Goal: Task Accomplishment & Management: Manage account settings

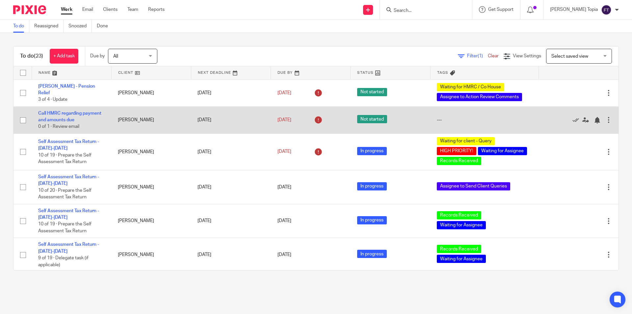
click at [212, 119] on td "[DATE]" at bounding box center [231, 119] width 80 height 27
click at [91, 112] on link "Call HMRC regarding payment and amounts due" at bounding box center [69, 116] width 63 height 11
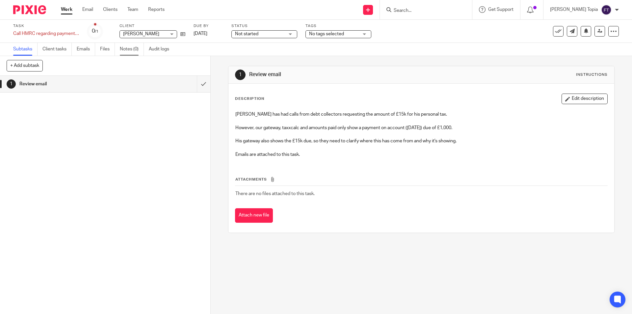
click at [124, 47] on link "Notes (0)" at bounding box center [132, 49] width 24 height 13
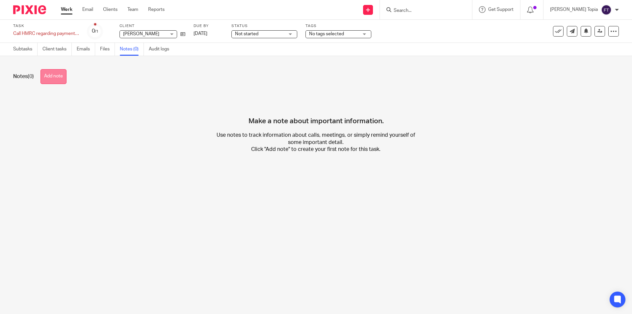
click at [62, 79] on button "Add note" at bounding box center [53, 76] width 26 height 15
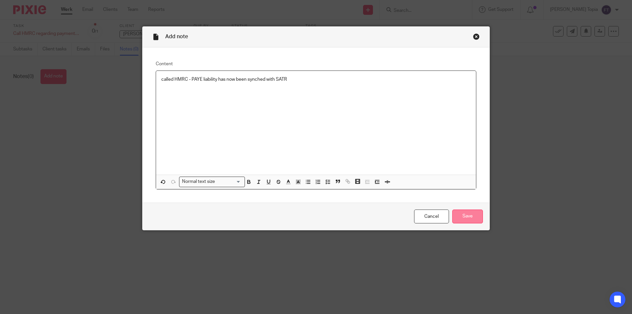
click at [460, 218] on input "Save" at bounding box center [467, 216] width 31 height 14
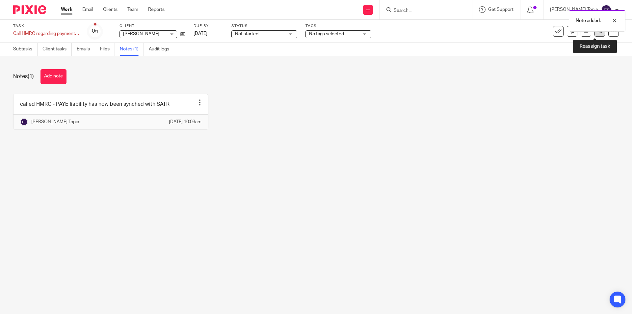
click at [594, 34] on link at bounding box center [599, 31] width 11 height 11
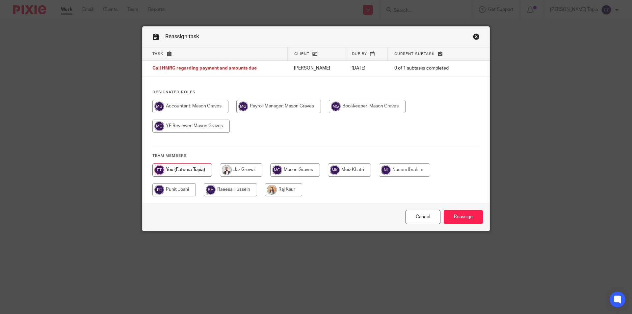
click at [474, 36] on link "Close this dialog window" at bounding box center [476, 37] width 7 height 9
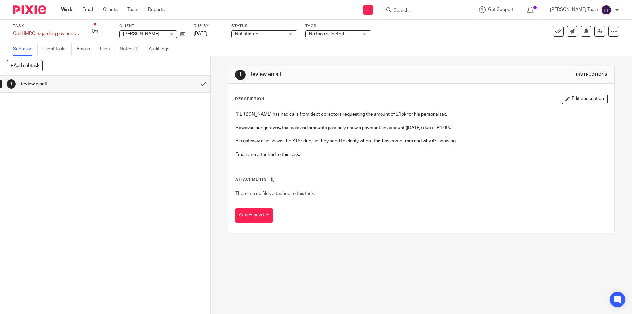
click at [353, 35] on span "No tags selected" at bounding box center [333, 34] width 49 height 7
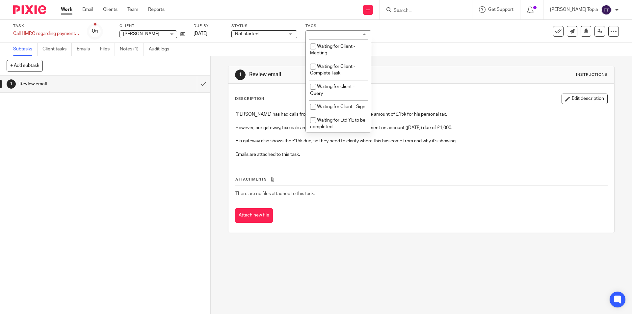
scroll to position [367, 0]
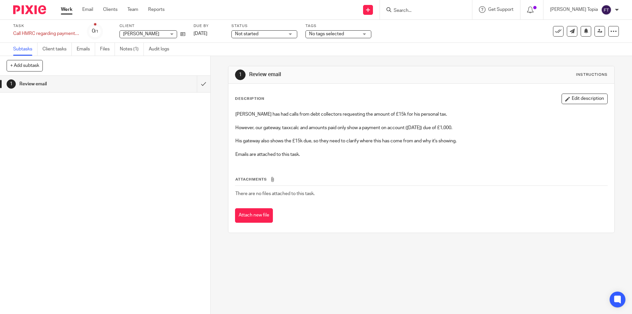
click at [453, 27] on div "Task Call HMRC regarding payment and amounts due Save Call HMRC regarding payme…" at bounding box center [265, 31] width 504 height 16
click at [366, 35] on div "No tags selected" at bounding box center [338, 34] width 66 height 8
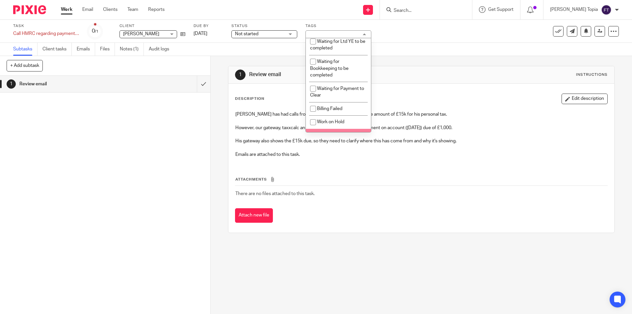
scroll to position [435, 0]
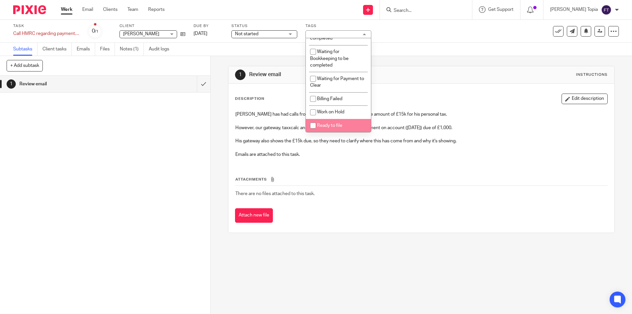
click at [312, 124] on input "checkbox" at bounding box center [313, 125] width 13 height 13
checkbox input "true"
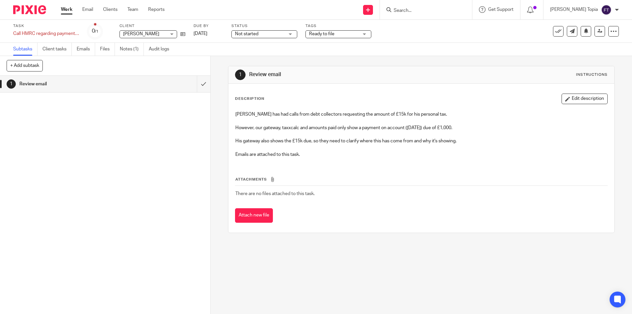
click at [437, 34] on div "Task Call HMRC regarding payment and amounts due Save Call HMRC regarding payme…" at bounding box center [265, 31] width 504 height 16
click at [597, 29] on icon at bounding box center [599, 31] width 5 height 5
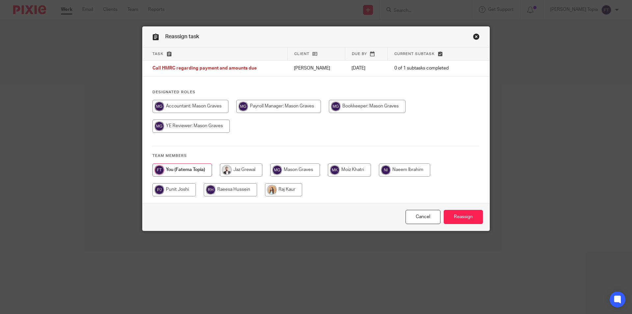
click at [473, 38] on link "Close this dialog window" at bounding box center [476, 37] width 7 height 9
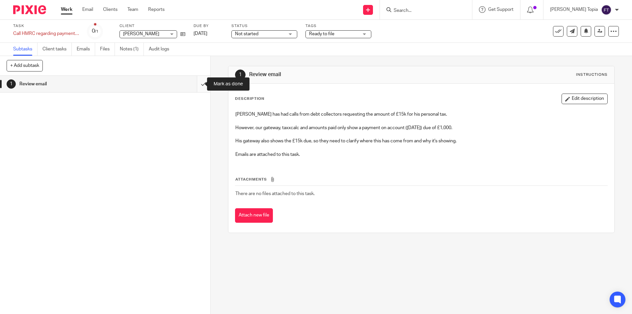
click at [196, 84] on input "submit" at bounding box center [105, 84] width 210 height 16
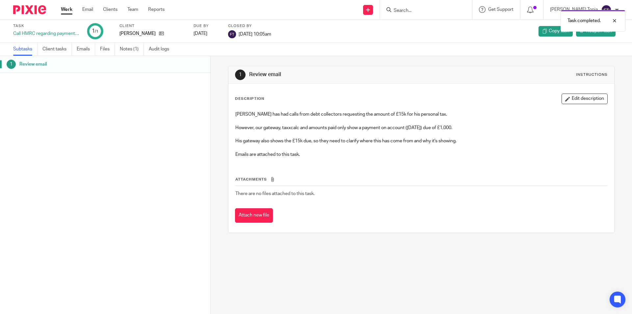
click at [70, 12] on link "Work" at bounding box center [67, 9] width 12 height 7
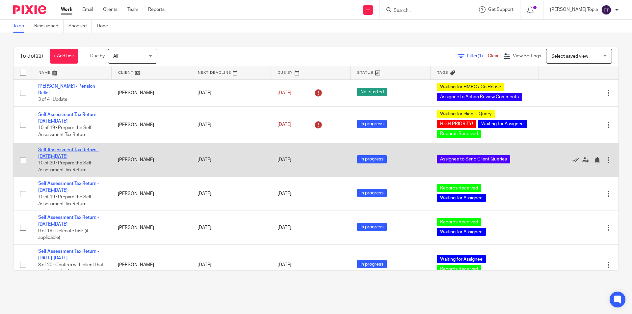
click at [66, 150] on link "Self Assessment Tax Return - [DATE]-[DATE]" at bounding box center [68, 152] width 61 height 11
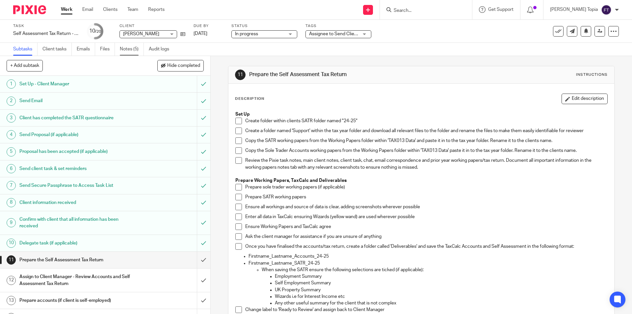
click at [123, 50] on link "Notes (5)" at bounding box center [132, 49] width 24 height 13
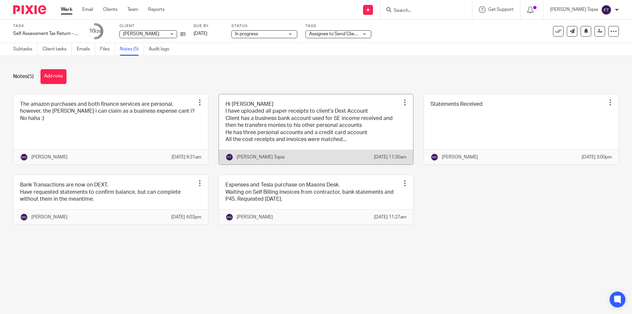
click at [320, 139] on link at bounding box center [316, 129] width 194 height 70
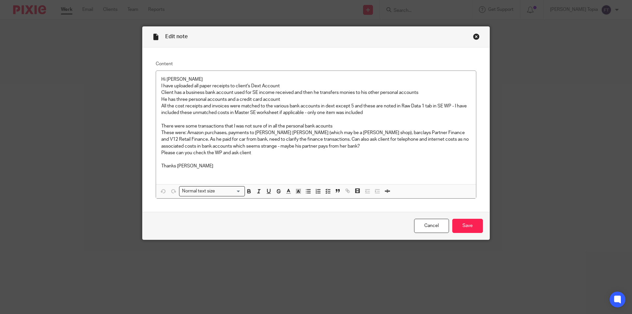
click at [475, 35] on div "Close this dialog window" at bounding box center [476, 36] width 7 height 7
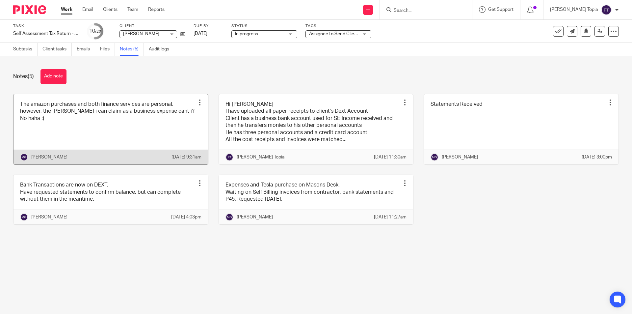
click at [95, 131] on link at bounding box center [110, 129] width 194 height 70
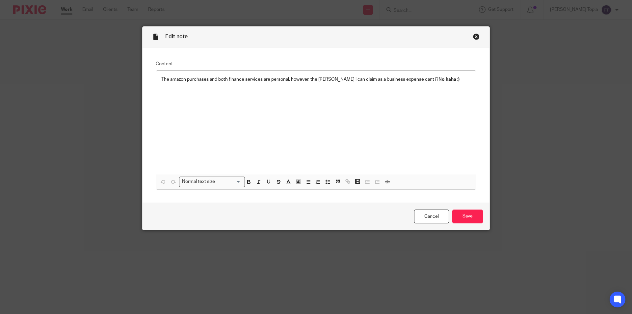
click at [474, 37] on div "Close this dialog window" at bounding box center [476, 36] width 7 height 7
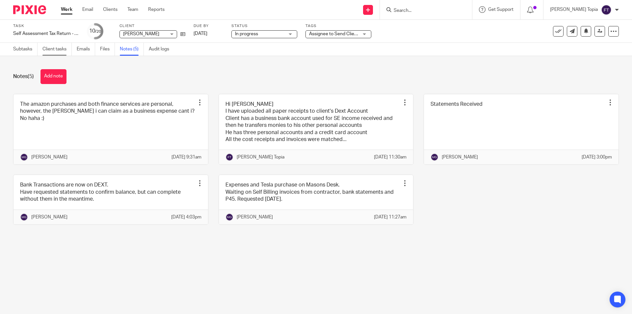
click at [60, 49] on link "Client tasks" at bounding box center [56, 49] width 29 height 13
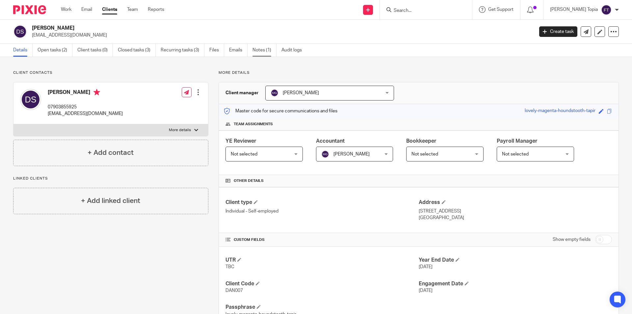
click at [269, 48] on link "Notes (1)" at bounding box center [264, 50] width 24 height 13
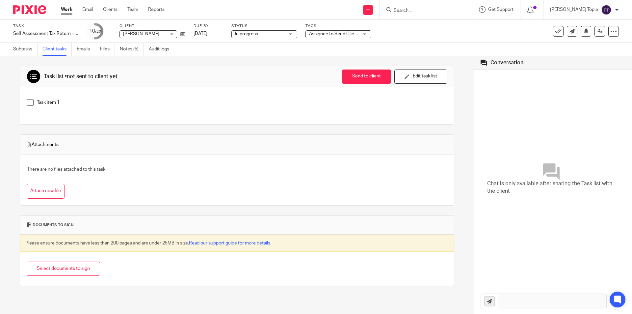
click at [60, 10] on div "Work Email Clients Team Reports Work Email Clients Team Reports Settings" at bounding box center [114, 9] width 120 height 19
click at [61, 10] on link "Work" at bounding box center [67, 9] width 12 height 7
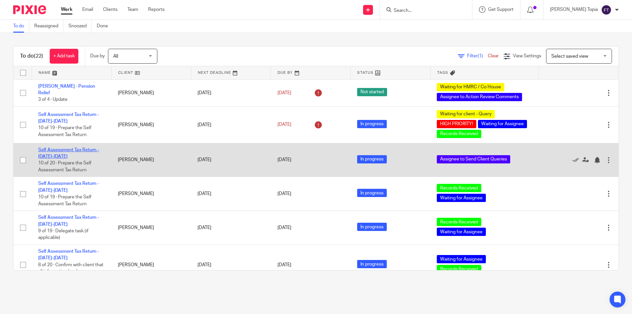
click at [59, 147] on link "Self Assessment Tax Return - 2024-2025" at bounding box center [68, 152] width 61 height 11
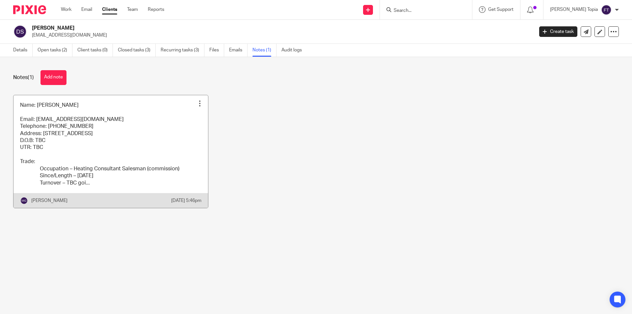
click at [116, 156] on link at bounding box center [110, 151] width 194 height 113
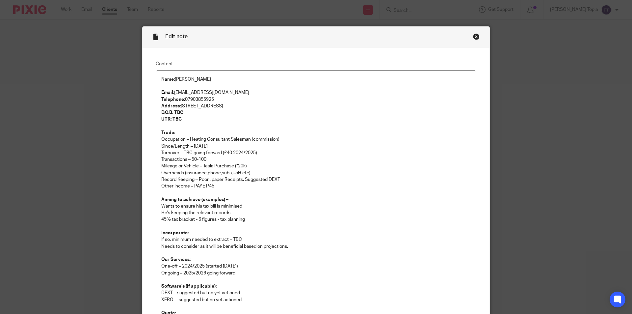
click at [473, 37] on div "Close this dialog window" at bounding box center [476, 36] width 7 height 7
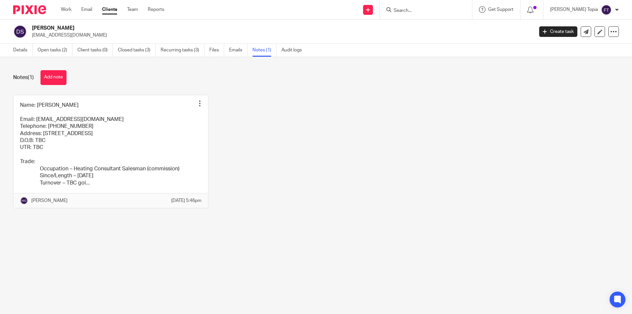
click at [500, 164] on div "Name: [PERSON_NAME] Email: [EMAIL_ADDRESS][DOMAIN_NAME] Telephone: [PHONE_NUMBE…" at bounding box center [311, 156] width 616 height 123
click at [63, 8] on link "Work" at bounding box center [66, 9] width 11 height 7
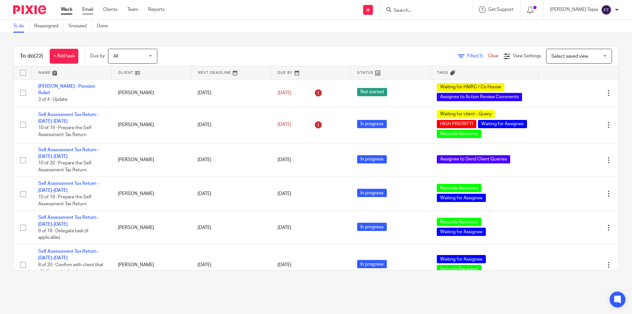
click at [85, 9] on link "Email" at bounding box center [87, 9] width 11 height 7
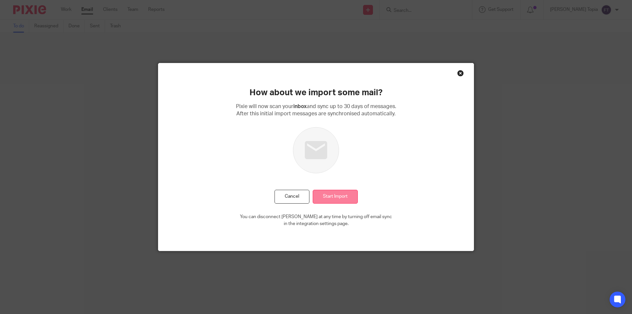
click at [322, 197] on input "Start Import" at bounding box center [335, 197] width 45 height 14
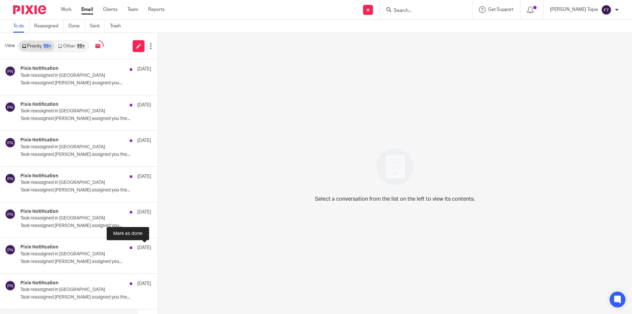
scroll to position [1100, 0]
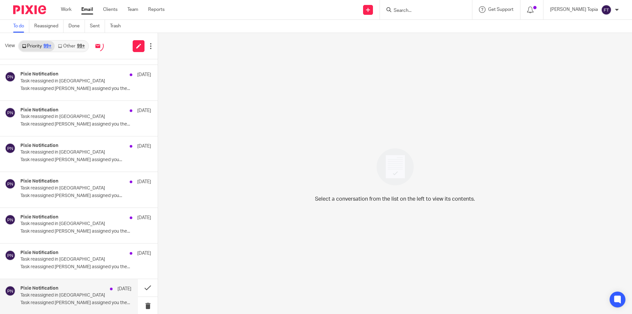
click at [77, 294] on p "Task reassigned in Pixie" at bounding box center [64, 295] width 89 height 6
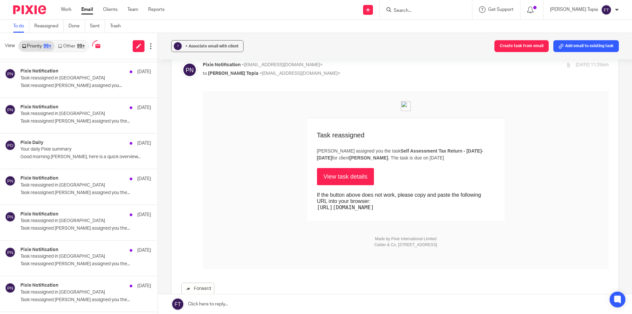
scroll to position [0, 0]
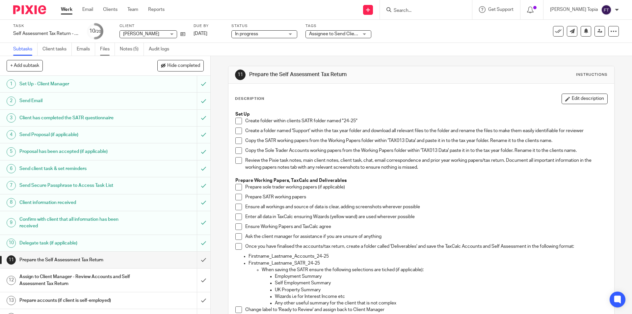
click at [106, 49] on link "Files" at bounding box center [107, 49] width 15 height 13
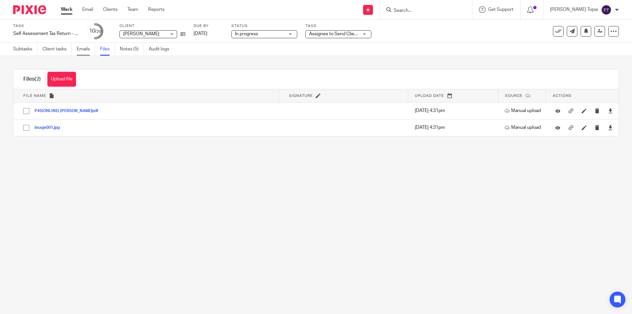
click at [81, 50] on link "Emails" at bounding box center [86, 49] width 18 height 13
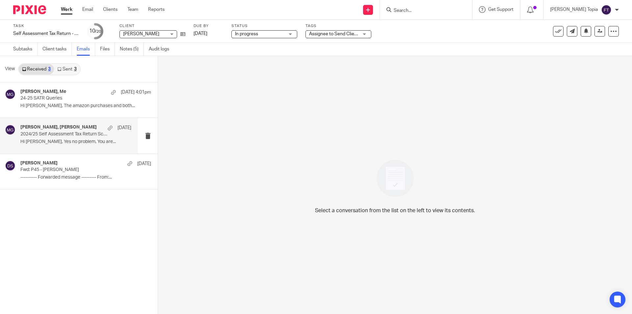
click at [61, 138] on div "Mason Graves, daniel smith 25 Jul 2024/25 Self Assessment Tax Return Scheduled …" at bounding box center [75, 135] width 111 height 22
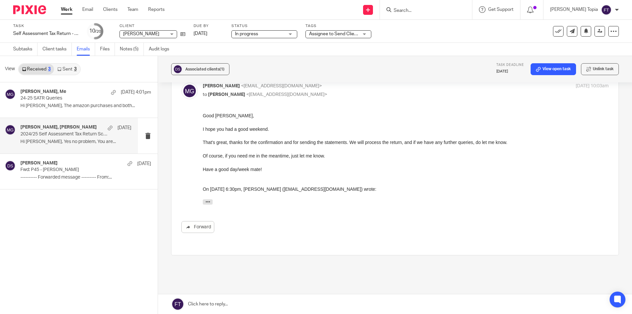
scroll to position [67, 0]
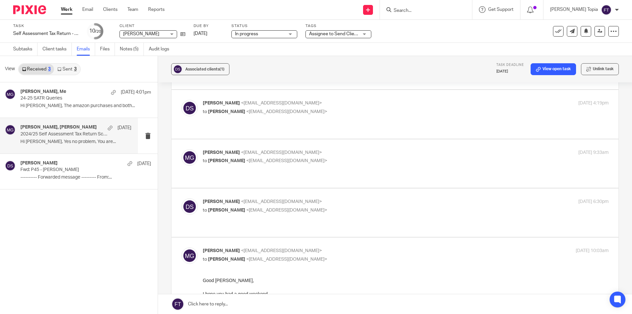
click at [340, 201] on div "daniel smith <daniel65smith@gmail.com> to Mason Graves <mgraves@taxassist.co.uk…" at bounding box center [394, 212] width 427 height 29
click at [280, 207] on p "to Mason Graves <mgraves@taxassist.co.uk>" at bounding box center [338, 210] width 270 height 7
checkbox input "true"
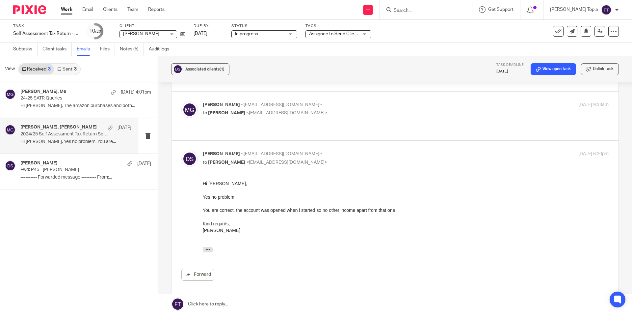
scroll to position [0, 0]
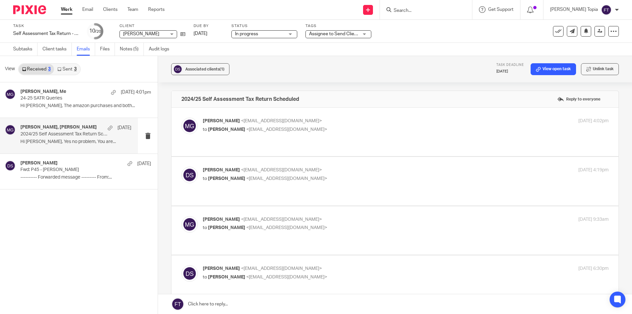
click at [276, 224] on p "to daniel smith <daniel65smith@gmail.com>" at bounding box center [338, 227] width 270 height 7
checkbox input "true"
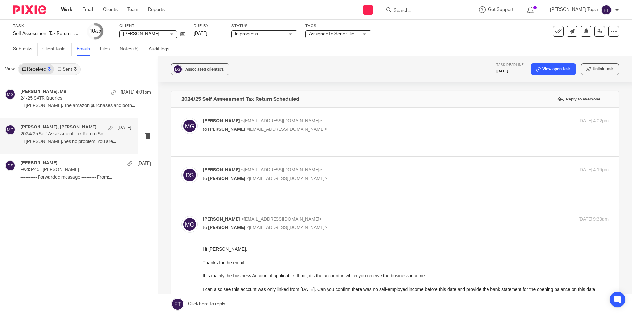
click at [263, 175] on p "to Mason Graves <mgraves@taxassist.co.uk>" at bounding box center [338, 178] width 270 height 7
checkbox input "true"
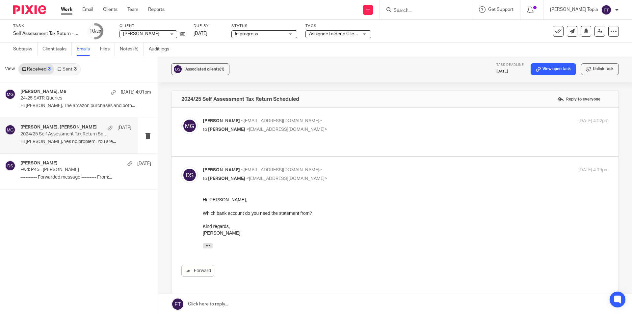
click at [270, 139] on div "Mason Graves <mgraves@taxassist.co.uk> to Daniel Smith <daniel65smith@gmail.com…" at bounding box center [394, 131] width 427 height 29
click at [257, 124] on p "Mason Graves <mgraves@taxassist.co.uk>" at bounding box center [338, 120] width 270 height 7
checkbox input "true"
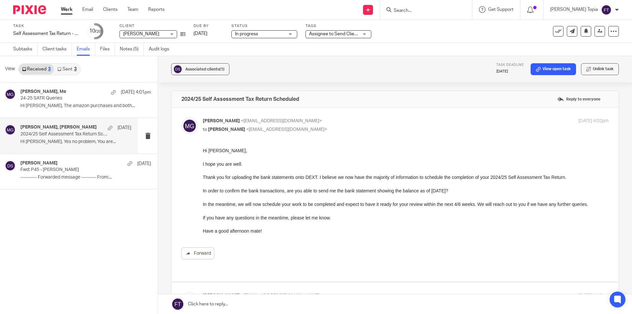
click at [37, 137] on div "Mason Graves, daniel smith 25 Jul 2024/25 Self Assessment Tax Return Scheduled …" at bounding box center [75, 135] width 111 height 22
click at [44, 97] on p "24-25 SATR Queries" at bounding box center [64, 98] width 89 height 6
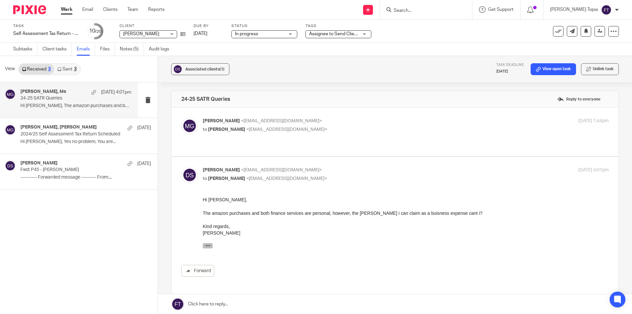
click at [206, 244] on icon "button" at bounding box center [207, 245] width 5 height 5
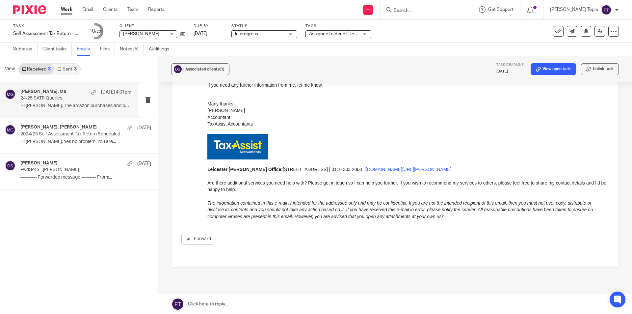
scroll to position [289, 0]
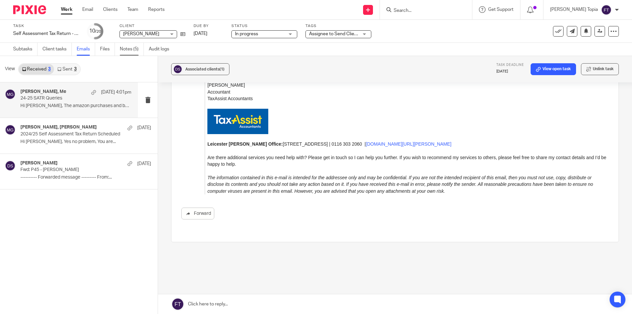
click at [124, 48] on link "Notes (5)" at bounding box center [132, 49] width 24 height 13
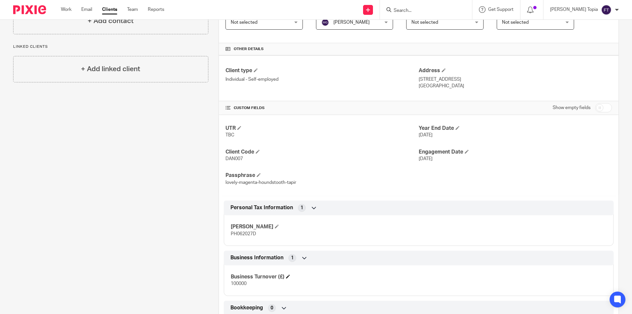
scroll to position [171, 0]
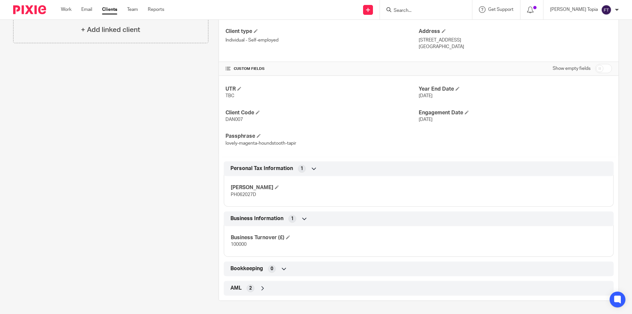
click at [234, 195] on span "PH062027D" at bounding box center [243, 194] width 25 height 5
copy span "PH062027D"
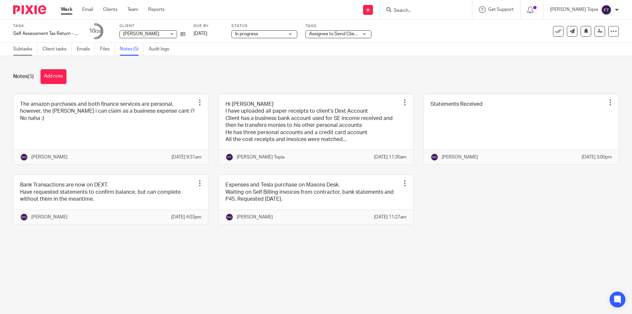
click at [22, 46] on link "Subtasks" at bounding box center [25, 49] width 24 height 13
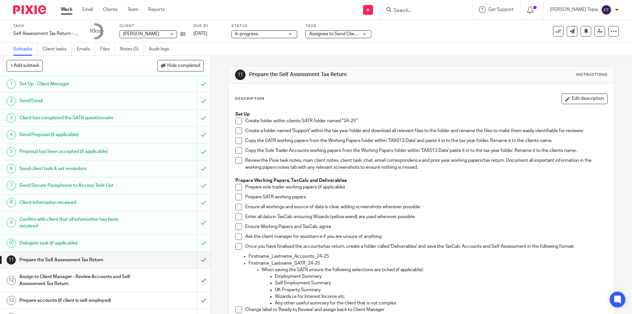
click at [236, 118] on span at bounding box center [238, 120] width 7 height 7
click at [236, 131] on span at bounding box center [238, 130] width 7 height 7
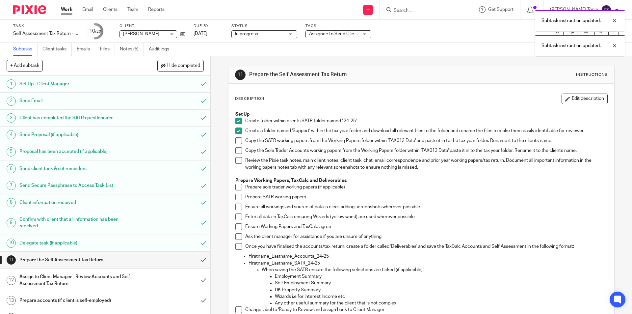
click at [236, 140] on span at bounding box center [238, 140] width 7 height 7
click at [237, 151] on span at bounding box center [238, 150] width 7 height 7
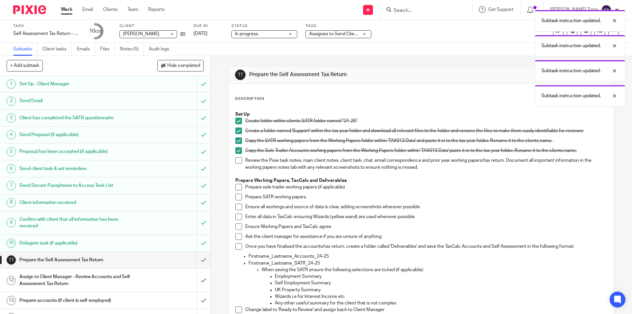
click at [237, 162] on span at bounding box center [238, 160] width 7 height 7
click at [237, 188] on span at bounding box center [238, 187] width 7 height 7
drag, startPoint x: 237, startPoint y: 198, endPoint x: 237, endPoint y: 204, distance: 5.9
click at [237, 199] on span at bounding box center [238, 196] width 7 height 7
click at [235, 210] on li "Ensure all workings and source of data is clear, adding screenshots wherever po…" at bounding box center [420, 208] width 371 height 10
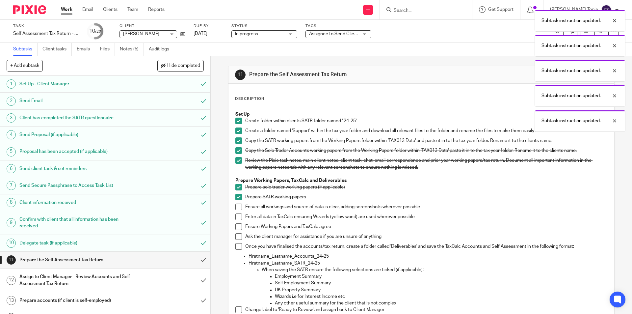
click at [235, 208] on span at bounding box center [238, 206] width 7 height 7
click at [236, 216] on span at bounding box center [238, 216] width 7 height 7
click at [237, 225] on span at bounding box center [238, 226] width 7 height 7
drag, startPoint x: 237, startPoint y: 235, endPoint x: 237, endPoint y: 238, distance: 3.6
click at [237, 235] on span at bounding box center [238, 236] width 7 height 7
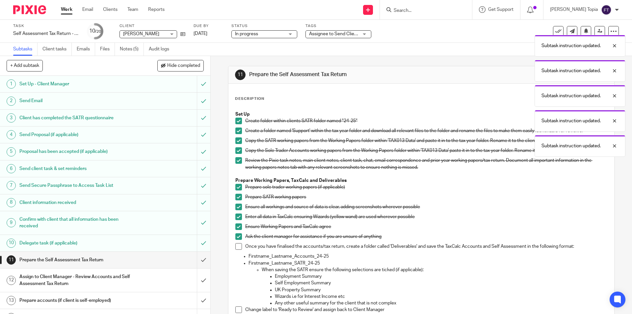
drag, startPoint x: 237, startPoint y: 245, endPoint x: 247, endPoint y: 250, distance: 12.1
click at [237, 246] on span at bounding box center [238, 246] width 7 height 7
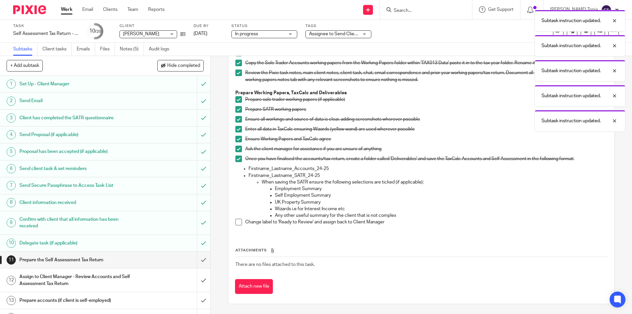
click at [236, 224] on span at bounding box center [238, 221] width 7 height 7
click at [364, 34] on div "Subtask instruction updated. Subtask instruction updated. Subtask instruction u…" at bounding box center [470, 69] width 309 height 125
click at [366, 36] on div "Subtask instruction updated. Subtask instruction updated. Subtask instruction u…" at bounding box center [470, 69] width 309 height 125
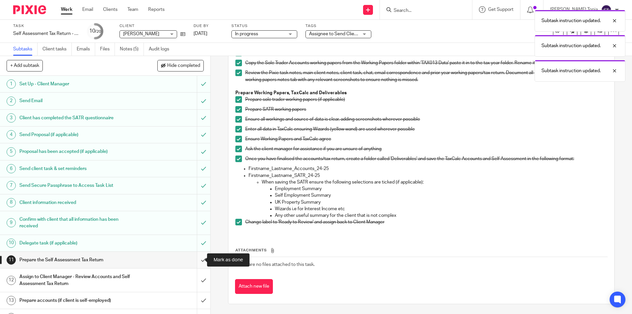
click at [194, 262] on input "submit" at bounding box center [105, 259] width 210 height 16
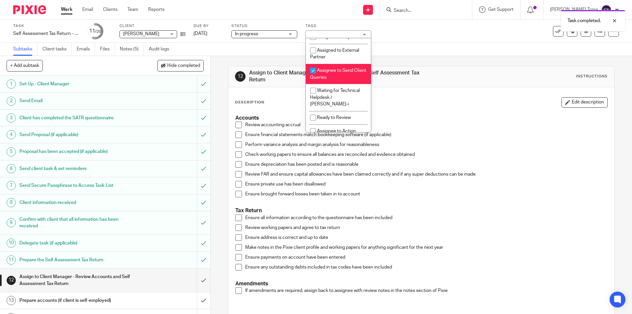
scroll to position [164, 0]
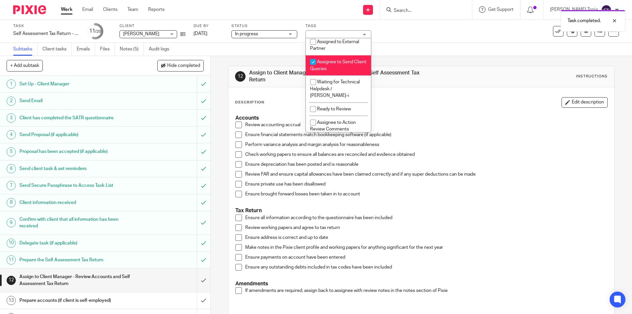
click at [312, 68] on input "checkbox" at bounding box center [313, 62] width 13 height 13
checkbox input "false"
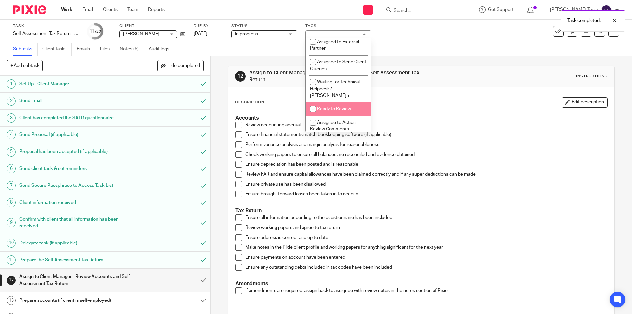
click at [312, 108] on input "checkbox" at bounding box center [313, 109] width 13 height 13
checkbox input "true"
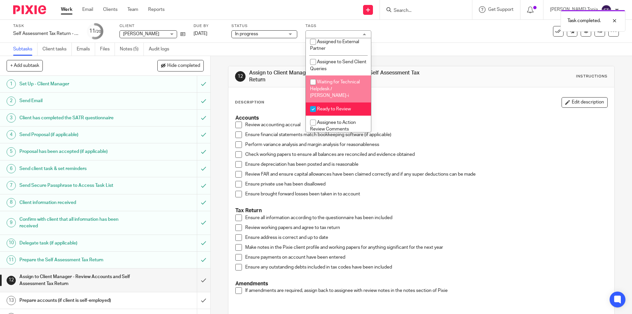
click at [420, 35] on div "Task Self Assessment Tax Return - [DATE]-[DATE] Save Self Assessment Tax Return…" at bounding box center [265, 31] width 504 height 16
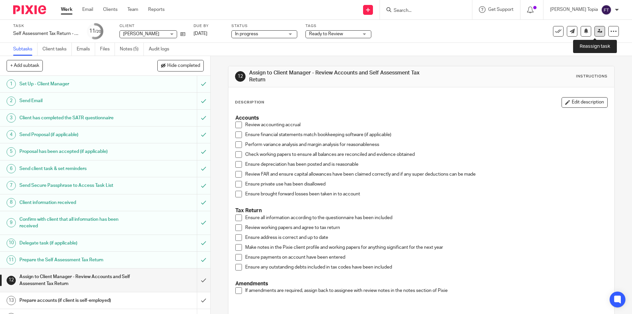
click at [594, 31] on link at bounding box center [599, 31] width 11 height 11
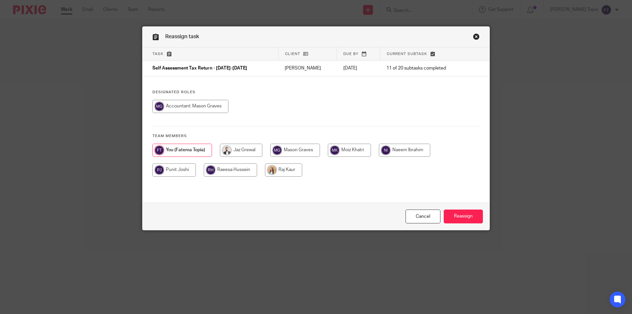
click at [174, 107] on input "radio" at bounding box center [190, 106] width 76 height 13
radio input "true"
click at [454, 213] on input "Reassign" at bounding box center [463, 216] width 39 height 14
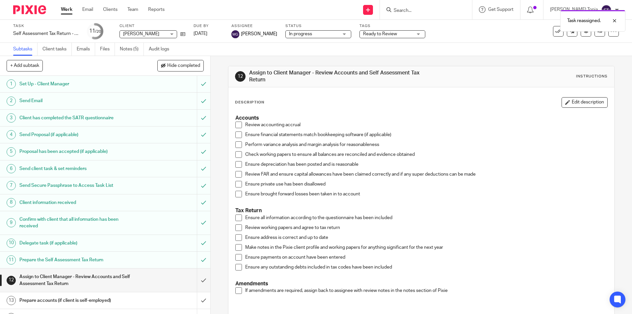
click at [68, 11] on link "Work" at bounding box center [67, 9] width 12 height 7
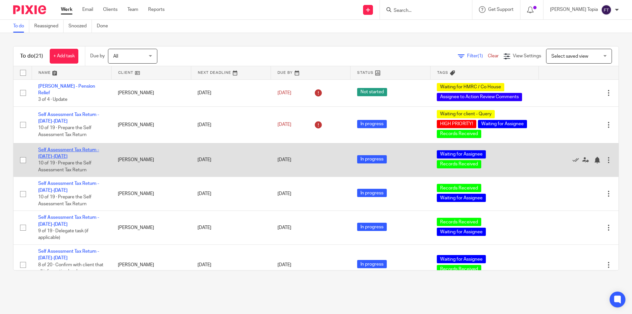
click at [49, 149] on link "Self Assessment Tax Return - [DATE]-[DATE]" at bounding box center [68, 152] width 61 height 11
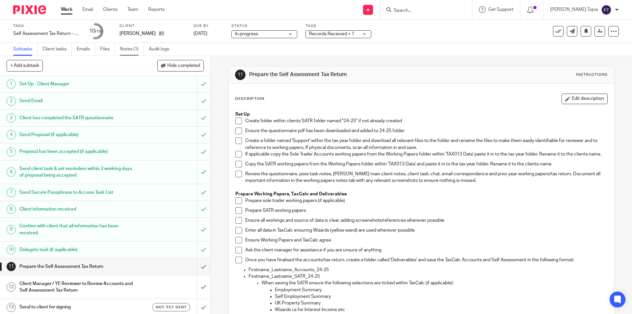
click at [135, 51] on link "Notes (1)" at bounding box center [132, 49] width 24 height 13
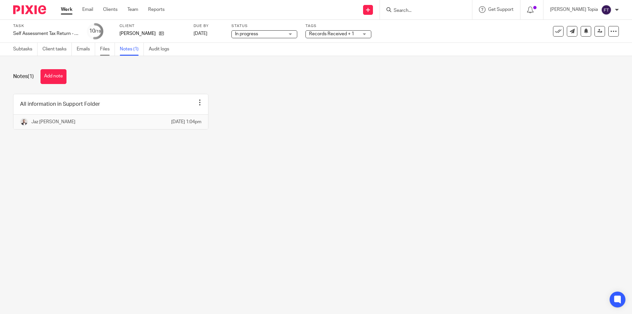
click at [103, 49] on link "Files" at bounding box center [107, 49] width 15 height 13
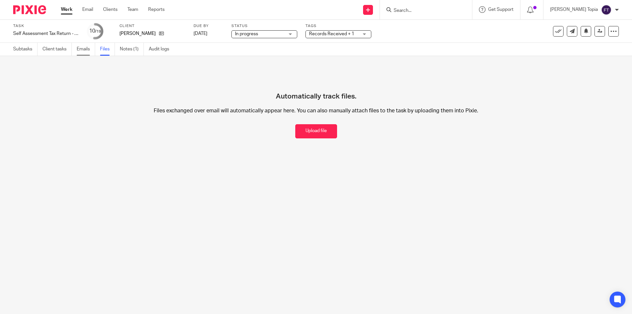
click at [83, 48] on link "Emails" at bounding box center [86, 49] width 18 height 13
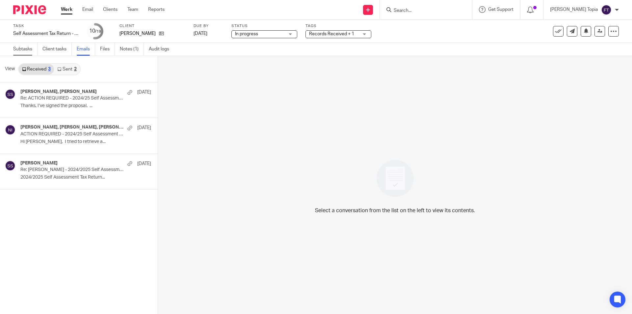
click at [23, 50] on link "Subtasks" at bounding box center [25, 49] width 24 height 13
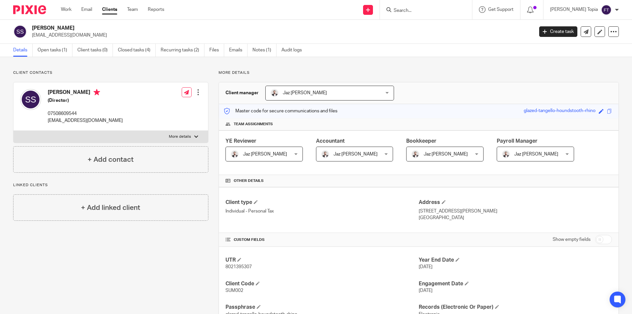
click at [433, 9] on input "Search" at bounding box center [422, 11] width 59 height 6
type input "sum"
click at [173, 258] on div "Client contacts Sumanth Sunkari (Director) 07508609544 sumanthsunkari@gmail.com…" at bounding box center [105, 255] width 205 height 371
click at [261, 51] on link "Notes (1)" at bounding box center [264, 50] width 24 height 13
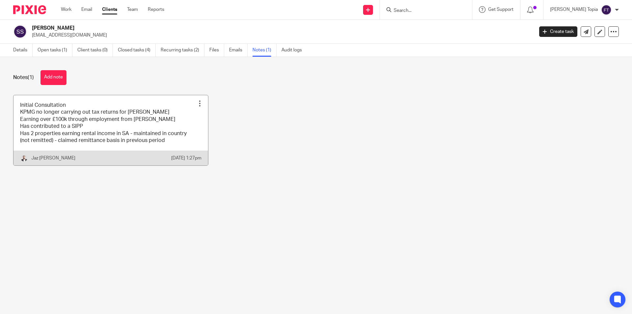
click at [68, 133] on link at bounding box center [110, 130] width 194 height 70
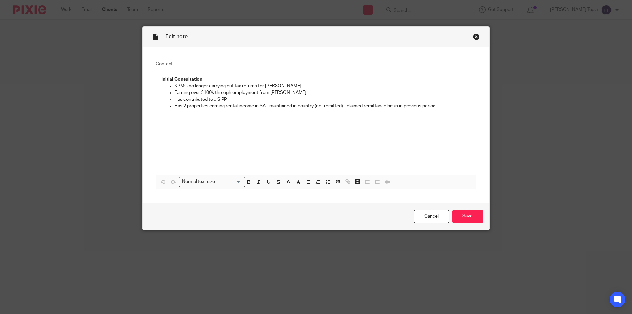
click at [474, 38] on div "Close this dialog window" at bounding box center [476, 36] width 7 height 7
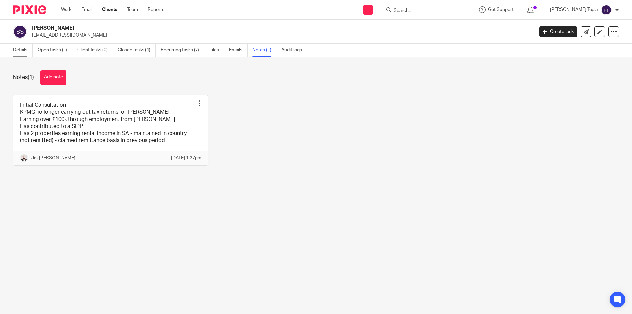
click at [26, 49] on link "Details" at bounding box center [22, 50] width 19 height 13
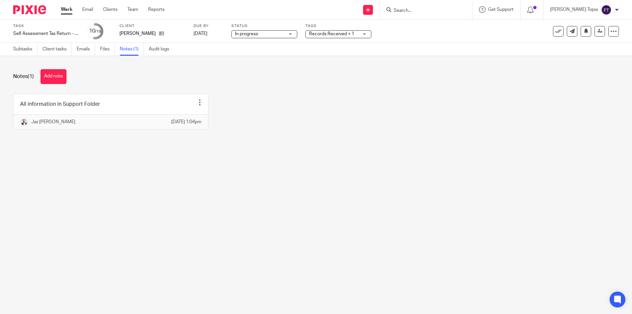
click at [357, 127] on div "All information in Support Folder Edit note Delete note Jaz Grewal 28 Jul 2025 …" at bounding box center [311, 116] width 616 height 45
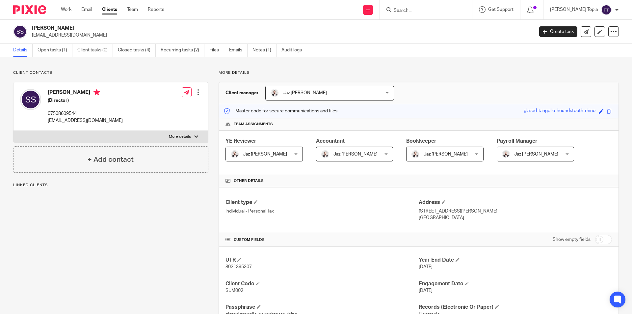
scroll to position [140, 0]
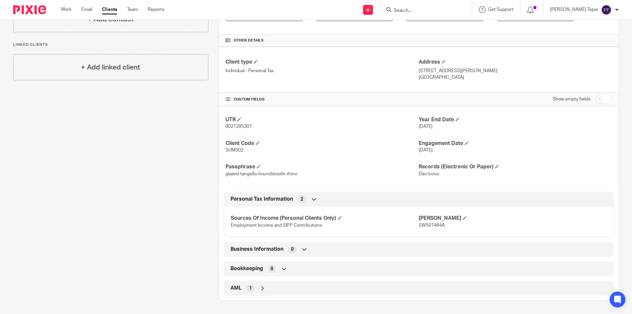
click at [427, 223] on span "SW501464A" at bounding box center [432, 225] width 26 height 5
copy span "SW501464A"
